Goal: Information Seeking & Learning: Check status

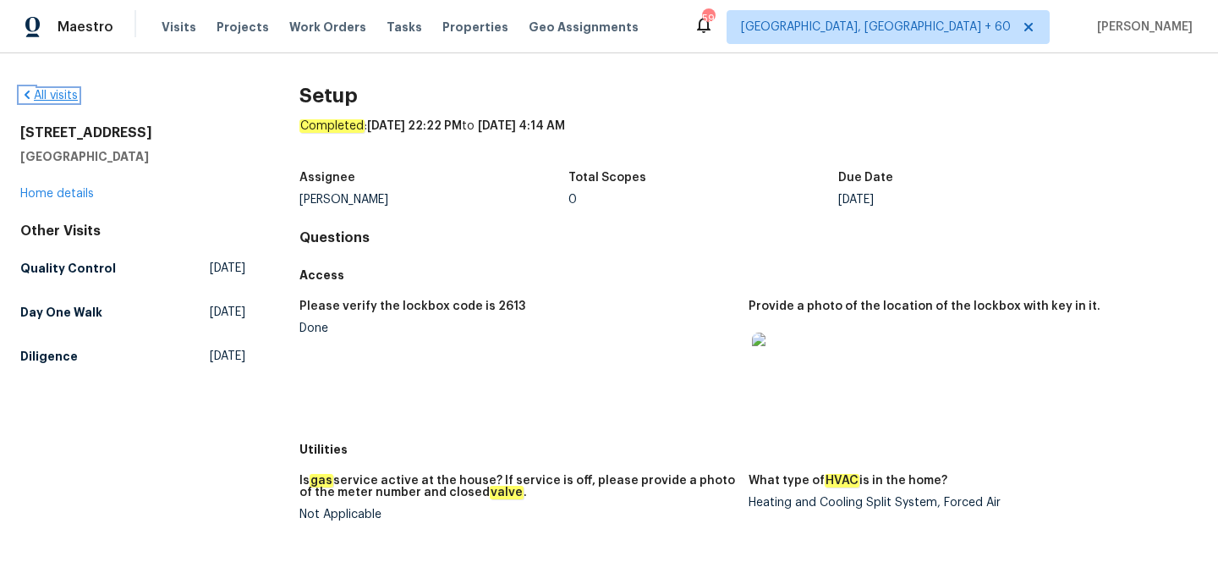
click at [51, 92] on link "All visits" at bounding box center [49, 96] width 58 height 12
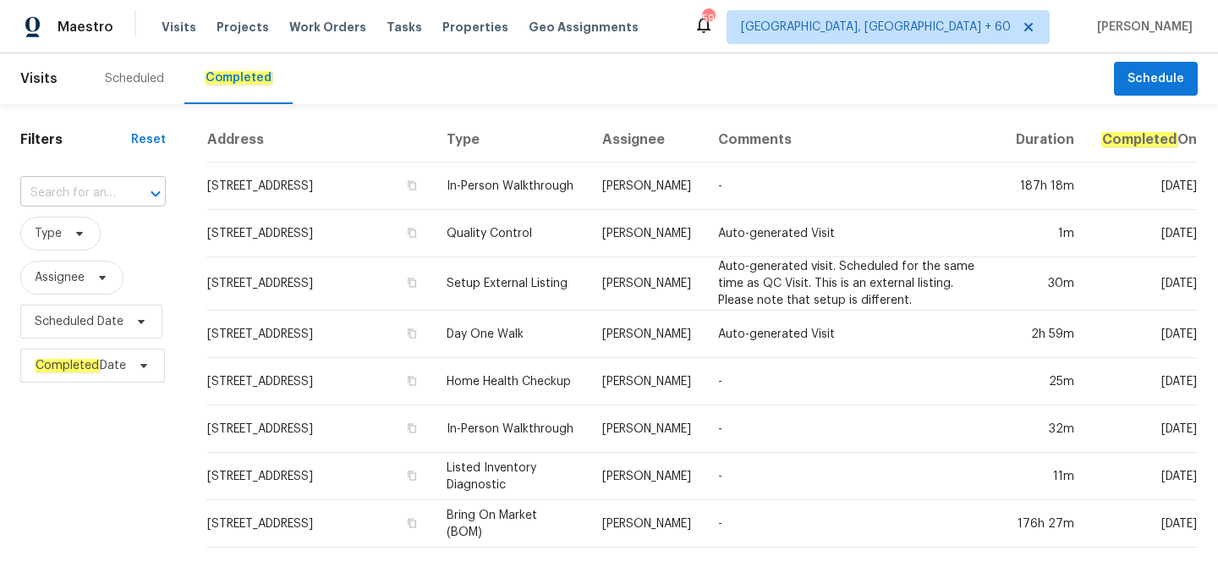
click at [62, 199] on input "text" at bounding box center [69, 193] width 98 height 26
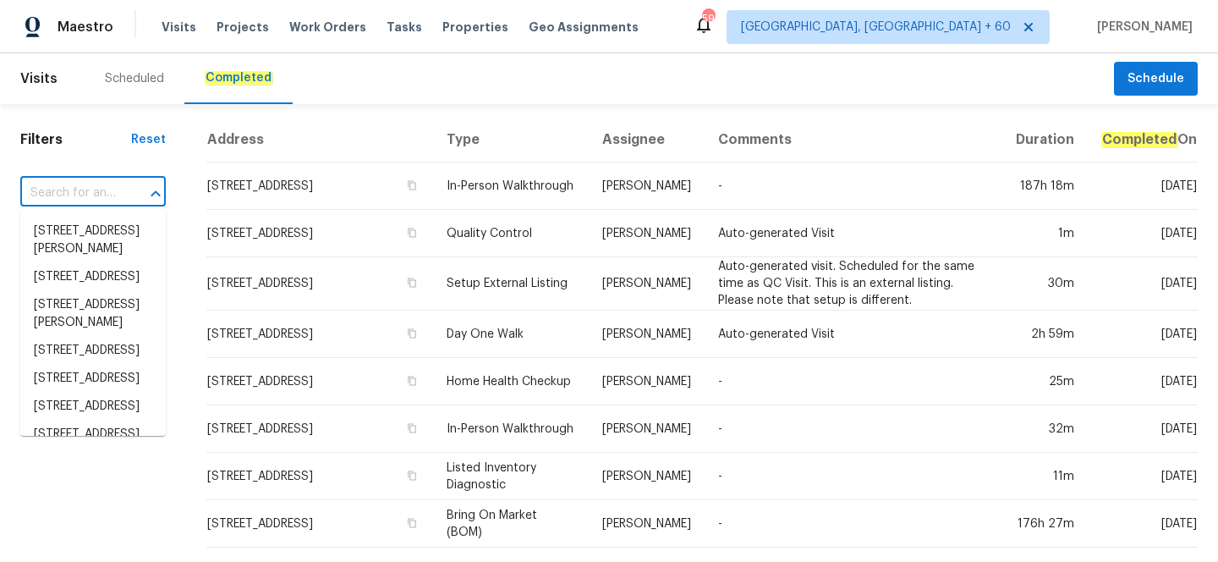
paste input "[STREET_ADDRESS][PERSON_NAME]"
type input "[STREET_ADDRESS][PERSON_NAME]"
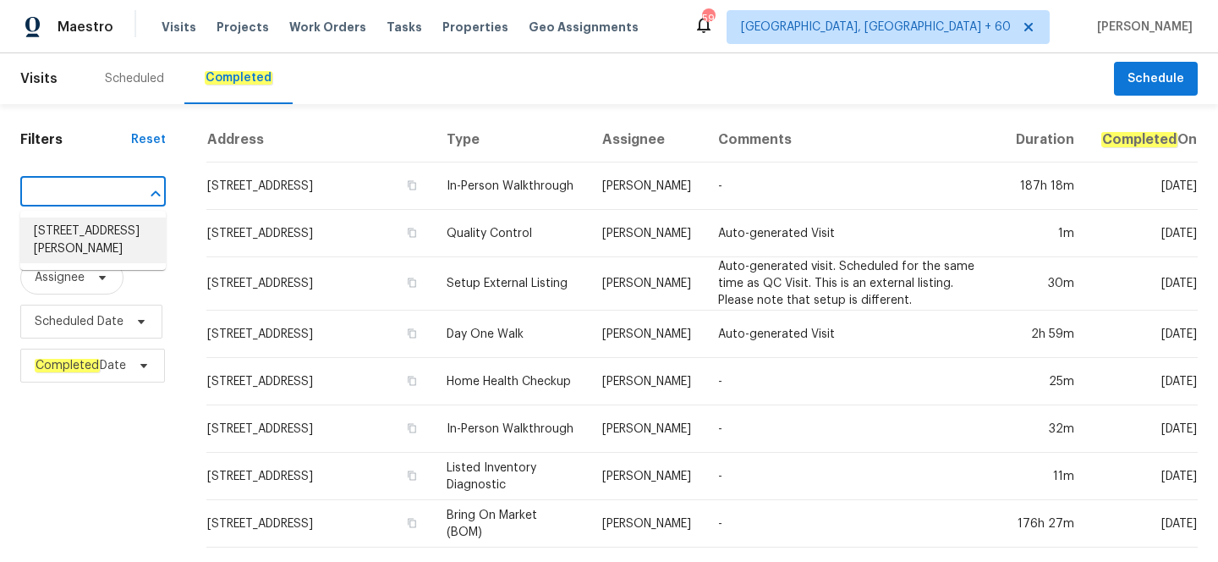
click at [65, 236] on li "[STREET_ADDRESS][PERSON_NAME]" at bounding box center [92, 240] width 145 height 46
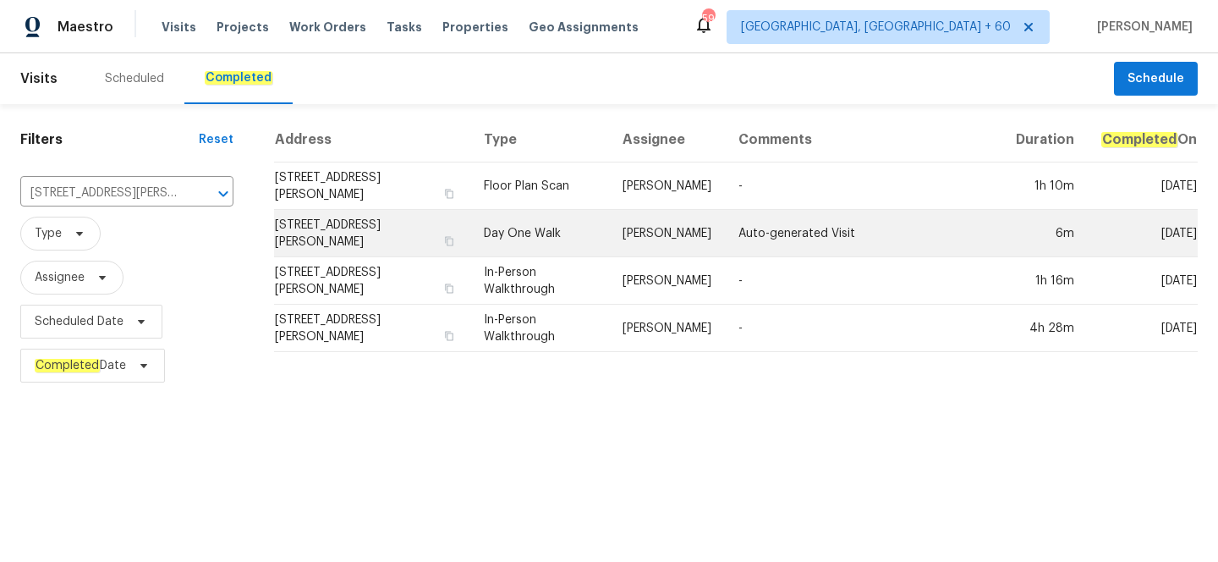
click at [549, 235] on td "Day One Walk" at bounding box center [539, 233] width 139 height 47
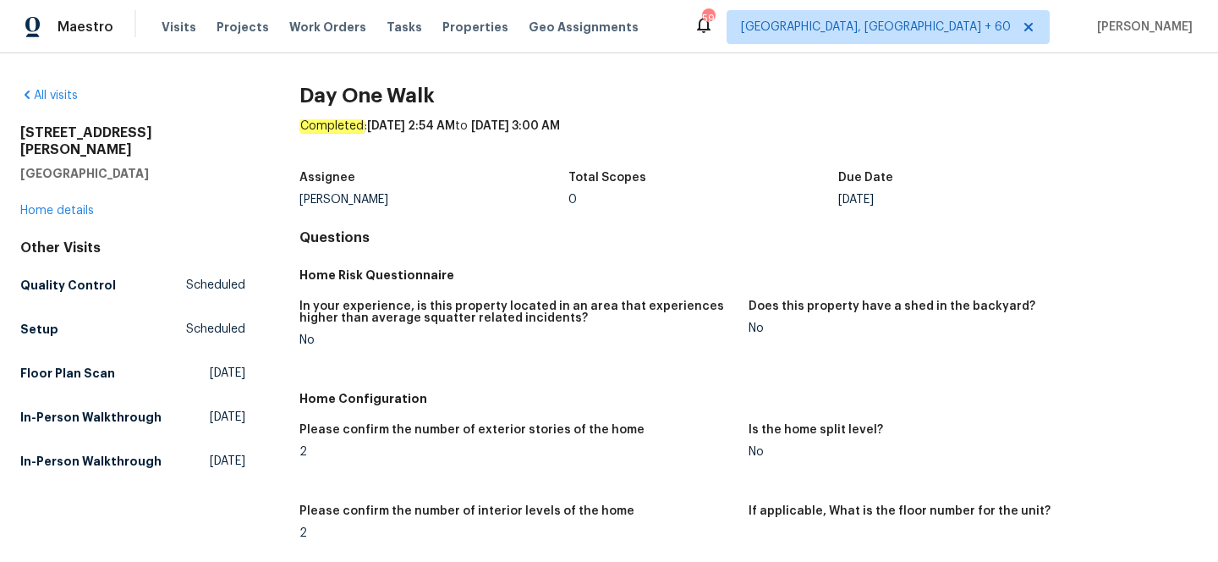
scroll to position [2533, 0]
